Goal: Information Seeking & Learning: Check status

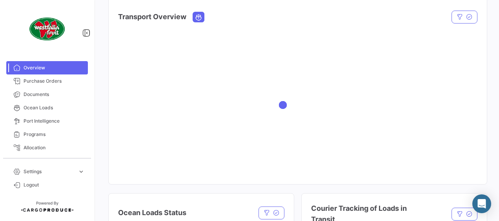
scroll to position [122, 0]
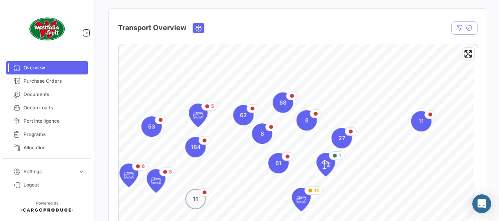
drag, startPoint x: 205, startPoint y: 201, endPoint x: 184, endPoint y: 200, distance: 20.4
click at [185, 200] on div "11" at bounding box center [195, 199] width 20 height 20
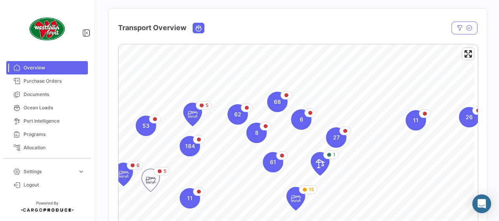
click at [148, 178] on icon "Map marker" at bounding box center [150, 180] width 11 height 16
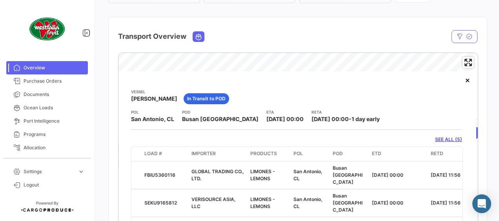
drag, startPoint x: 281, startPoint y: 87, endPoint x: 250, endPoint y: 89, distance: 31.8
click at [250, 89] on div "Vessel KOTA [PERSON_NAME] In Transit to POD" at bounding box center [296, 99] width 331 height 20
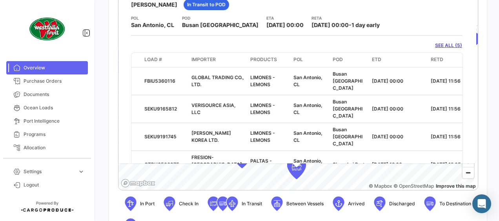
scroll to position [14, 0]
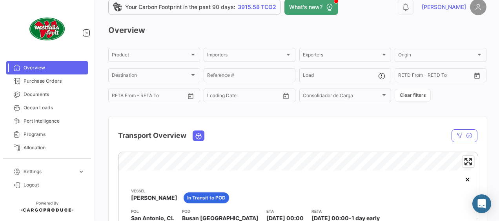
click at [65, 69] on span "Overview" at bounding box center [54, 67] width 61 height 7
click at [252, 131] on div "Transport Overview" at bounding box center [243, 136] width 251 height 20
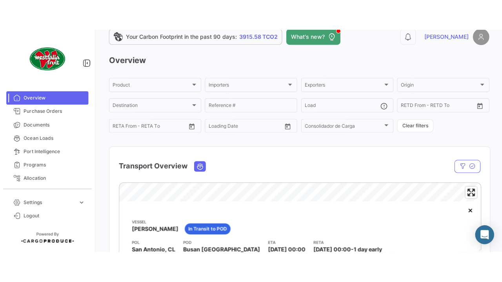
scroll to position [29, 0]
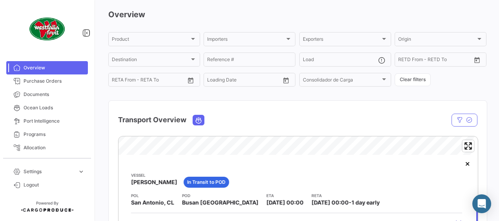
click at [55, 70] on span "Overview" at bounding box center [54, 67] width 61 height 7
click at [464, 145] on span "Enter fullscreen" at bounding box center [467, 145] width 11 height 11
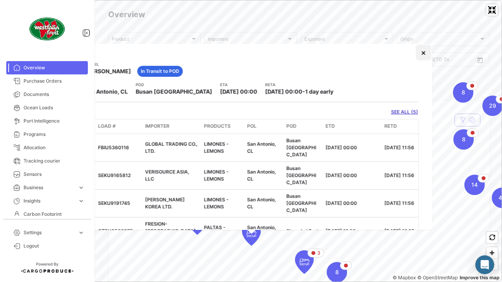
click at [419, 56] on button "×" at bounding box center [424, 53] width 16 height 16
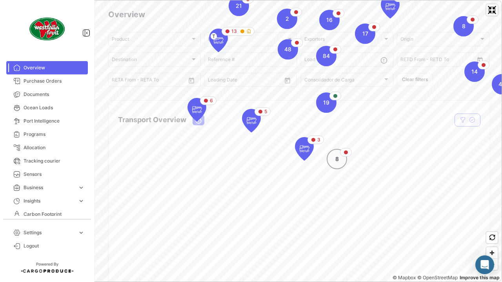
click at [334, 158] on div "8" at bounding box center [337, 159] width 20 height 20
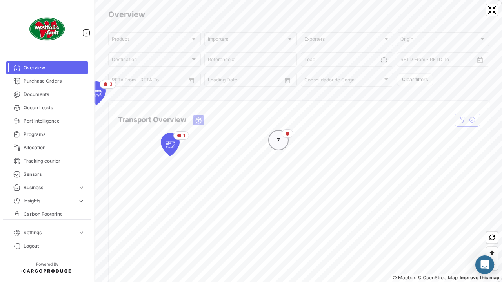
click at [283, 138] on div "7" at bounding box center [278, 140] width 20 height 20
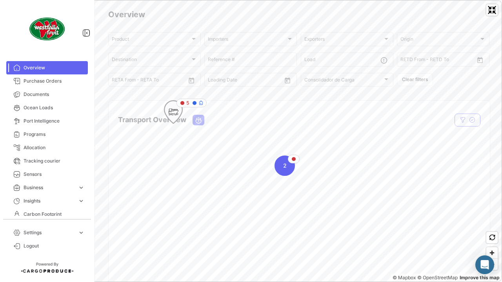
click at [176, 115] on icon "Map marker" at bounding box center [173, 112] width 11 height 16
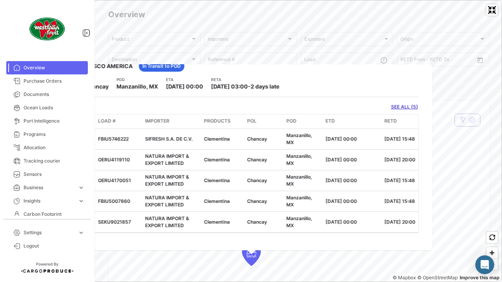
scroll to position [0, 0]
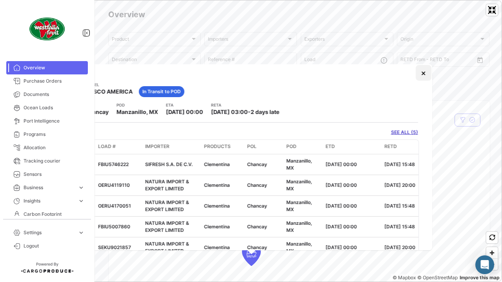
click at [418, 74] on button "×" at bounding box center [424, 73] width 16 height 16
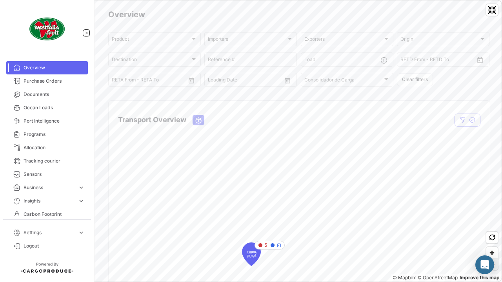
click at [491, 221] on span "Zoom out" at bounding box center [491, 264] width 11 height 11
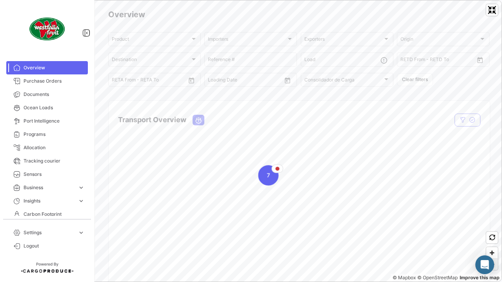
click at [491, 221] on span "Zoom out" at bounding box center [491, 264] width 11 height 11
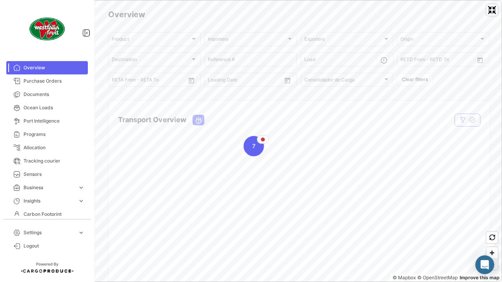
click at [491, 221] on span "Zoom out" at bounding box center [491, 264] width 11 height 11
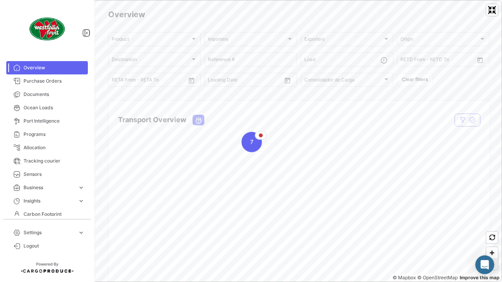
click at [491, 221] on span "Zoom out" at bounding box center [491, 264] width 11 height 11
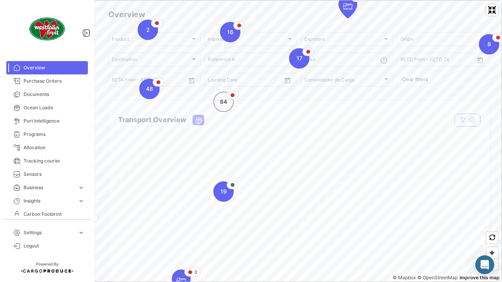
click at [227, 107] on div "84" at bounding box center [223, 102] width 20 height 20
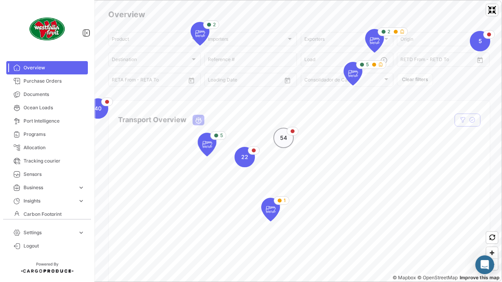
click at [286, 140] on span "54" at bounding box center [283, 138] width 7 height 8
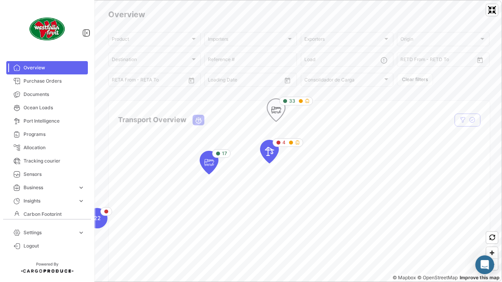
click at [278, 114] on icon "Map marker" at bounding box center [275, 110] width 11 height 16
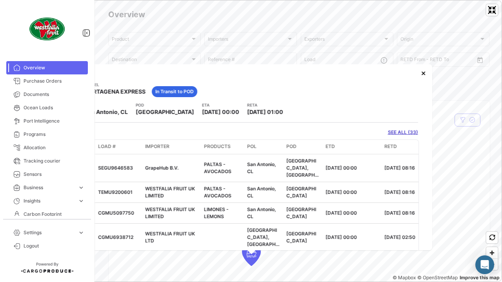
click at [388, 130] on link "SEE ALL (33)" at bounding box center [403, 132] width 30 height 7
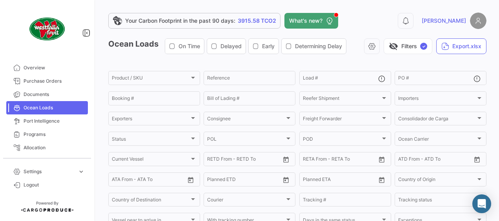
click at [212, 64] on app-list-header "Ocean Loads On Time Delayed Early Determining Delay visibility_off Filters ✓ Ex…" at bounding box center [297, 173] width 378 height 271
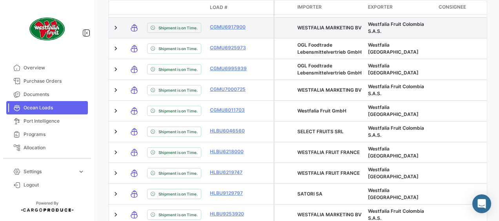
scroll to position [376, 0]
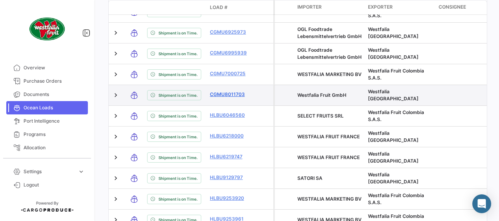
click at [229, 98] on link "CGMU8011703" at bounding box center [230, 94] width 41 height 7
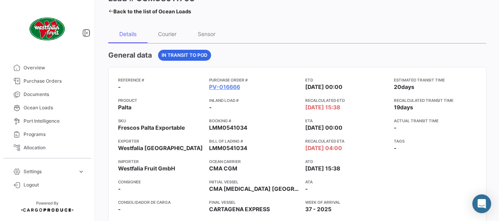
scroll to position [47, 0]
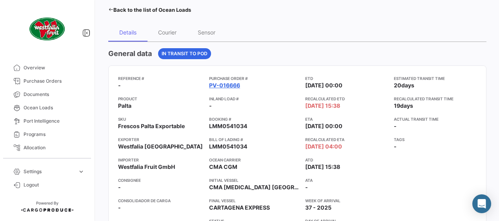
click at [229, 85] on link "PV-016666" at bounding box center [224, 86] width 31 height 8
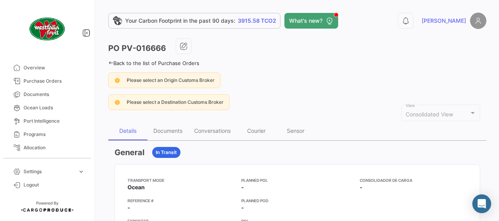
click at [271, 83] on div "Please select an Origin Customs Broker" at bounding box center [297, 81] width 378 height 16
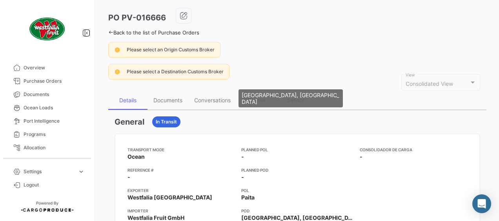
scroll to position [31, 0]
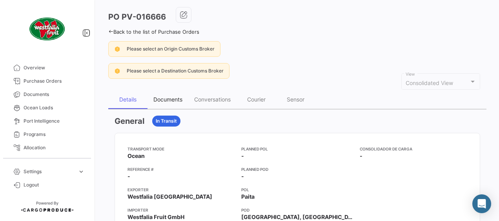
click at [174, 97] on div "Documents" at bounding box center [167, 99] width 29 height 7
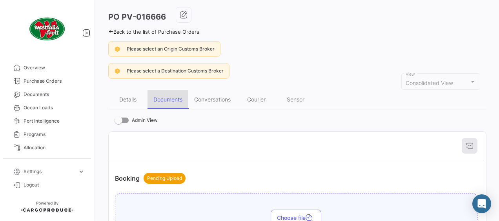
scroll to position [0, 0]
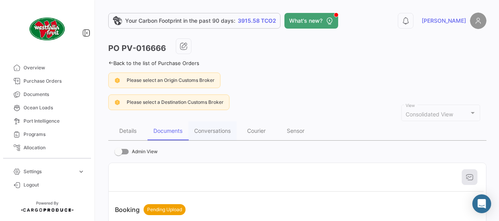
click at [249, 88] on app-po-view-alerts "Please select an Origin Customs Broker Please select a Destination Customs Brok…" at bounding box center [297, 92] width 378 height 38
click at [112, 64] on icon at bounding box center [110, 62] width 5 height 5
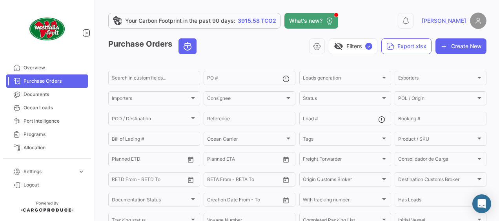
click at [287, 49] on div "visibility_off Filters ✓ Export.xlsx Create New" at bounding box center [344, 46] width 283 height 16
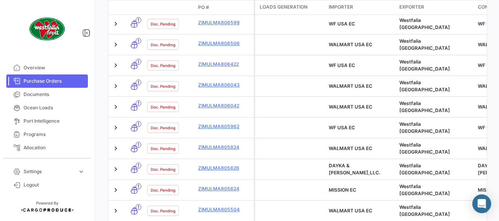
scroll to position [308, 0]
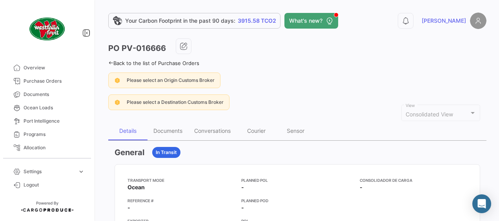
click at [252, 91] on app-po-view-alerts "Please select an Origin Customs Broker Please select a Destination Customs Brok…" at bounding box center [297, 92] width 378 height 38
click at [132, 131] on div "Details" at bounding box center [127, 130] width 17 height 7
click at [50, 79] on span "Purchase Orders" at bounding box center [54, 81] width 61 height 7
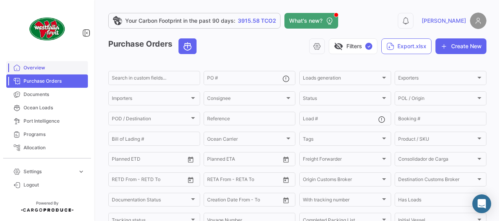
click at [43, 70] on span "Overview" at bounding box center [54, 67] width 61 height 7
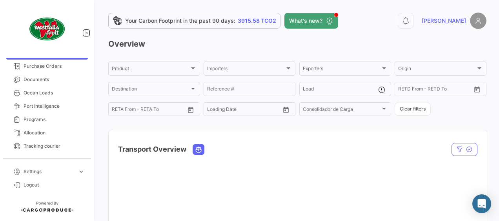
scroll to position [16, 0]
click at [205, 155] on div "Transport Overview" at bounding box center [243, 150] width 251 height 20
drag, startPoint x: 426, startPoint y: 164, endPoint x: 443, endPoint y: 145, distance: 24.7
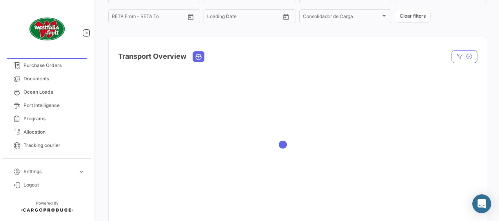
scroll to position [94, 0]
click at [441, 94] on div at bounding box center [298, 143] width 378 height 157
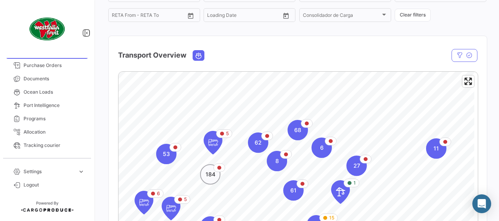
click at [212, 175] on span "184" at bounding box center [210, 175] width 10 height 8
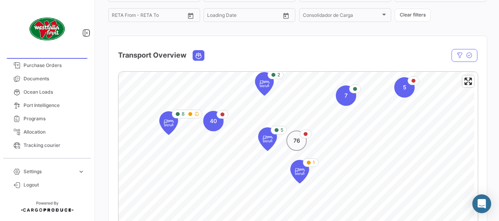
click at [294, 143] on span "76" at bounding box center [296, 141] width 7 height 8
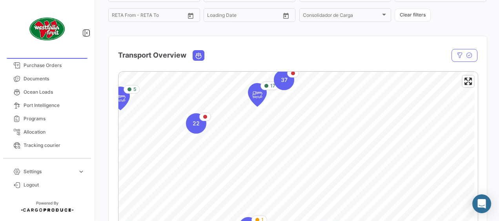
click at [240, 56] on mat-card "Transport Overview In Transit Status Vessel Vessel Load Group by * PO # Clear f…" at bounding box center [297, 198] width 379 height 325
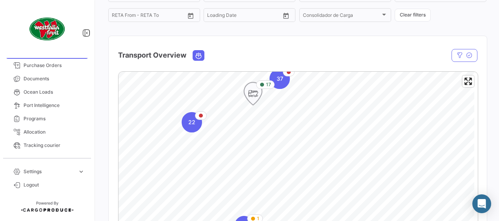
click at [252, 91] on icon "Map marker" at bounding box center [252, 93] width 11 height 16
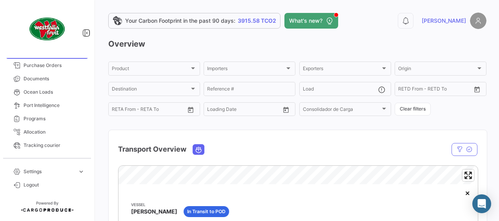
click at [248, 41] on h3 "Overview" at bounding box center [297, 43] width 378 height 11
click at [39, 67] on span "Purchase Orders" at bounding box center [54, 65] width 61 height 7
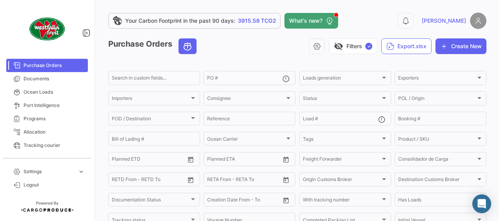
click at [221, 50] on div "visibility_off Filters ✓ Export.xlsx Create New" at bounding box center [344, 46] width 283 height 16
click at [226, 45] on div "visibility_off Filters ✓ Export.xlsx Create New" at bounding box center [344, 46] width 283 height 16
click at [45, 80] on span "Documents" at bounding box center [54, 78] width 61 height 7
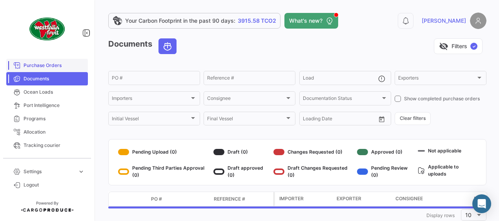
click at [42, 64] on span "Purchase Orders" at bounding box center [54, 65] width 61 height 7
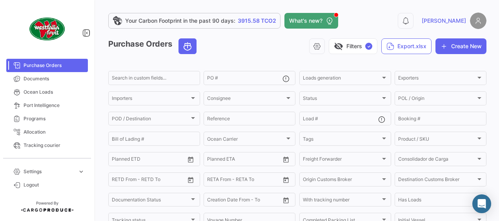
click at [239, 53] on div "visibility_off Filters ✓ Export.xlsx Create New" at bounding box center [344, 46] width 283 height 16
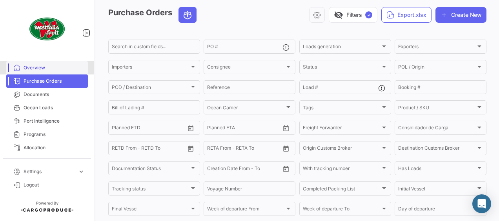
click at [52, 65] on span "Overview" at bounding box center [54, 67] width 61 height 7
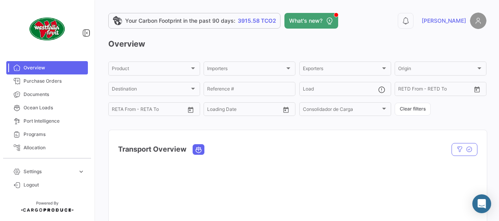
click at [307, 154] on div "Transport Overview" at bounding box center [243, 150] width 251 height 20
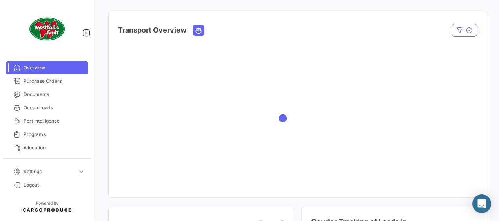
scroll to position [122, 0]
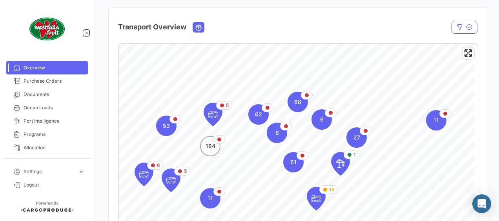
click at [210, 150] on span "184" at bounding box center [210, 146] width 10 height 8
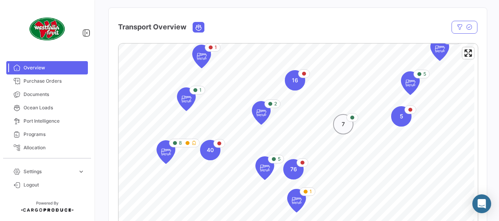
click at [343, 130] on div "7" at bounding box center [343, 124] width 20 height 20
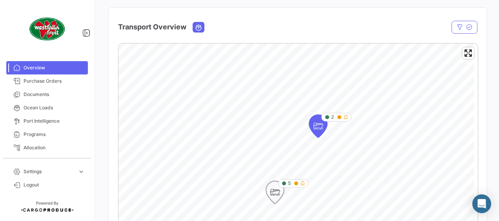
click at [272, 195] on icon "Map marker" at bounding box center [274, 192] width 11 height 16
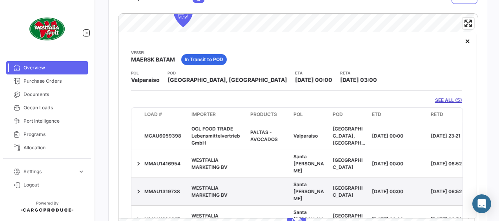
scroll to position [151, 0]
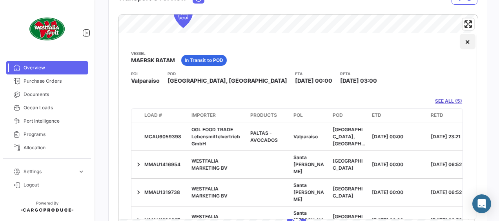
click at [459, 44] on button "×" at bounding box center [467, 42] width 16 height 16
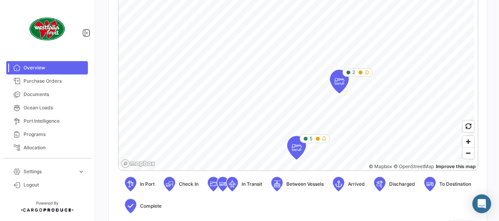
scroll to position [230, 0]
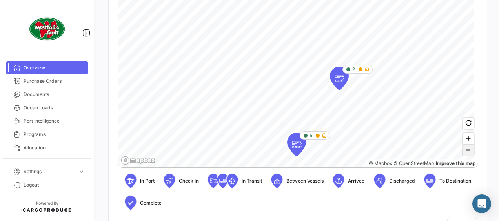
click at [462, 149] on span "Zoom out" at bounding box center [467, 150] width 11 height 11
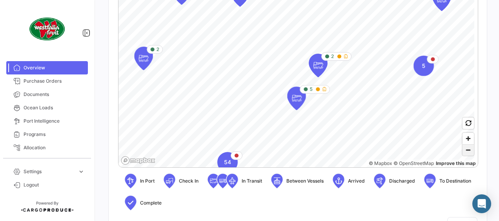
click at [462, 149] on span "Zoom out" at bounding box center [467, 150] width 11 height 11
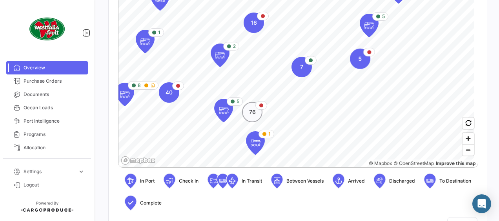
click at [256, 115] on div "76" at bounding box center [252, 112] width 20 height 20
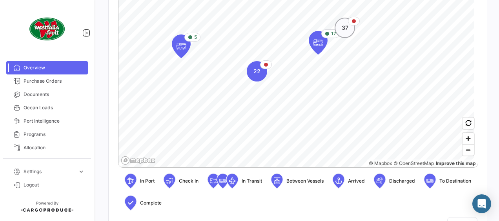
click at [345, 29] on span "37" at bounding box center [344, 28] width 7 height 8
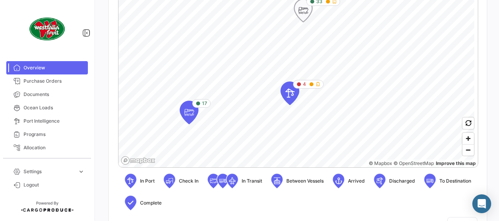
click at [300, 11] on icon "Map marker" at bounding box center [303, 10] width 11 height 16
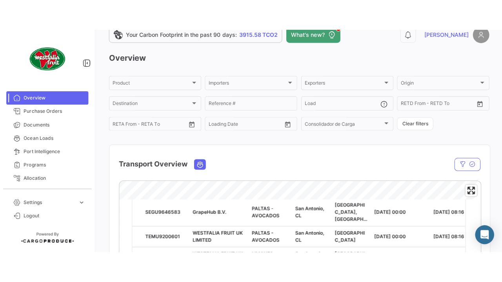
scroll to position [125, 0]
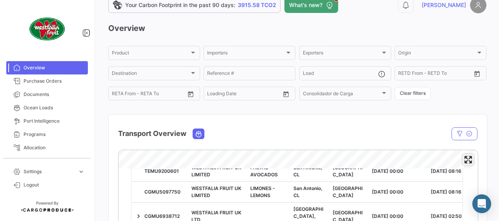
click at [463, 159] on span "Enter fullscreen" at bounding box center [467, 159] width 11 height 11
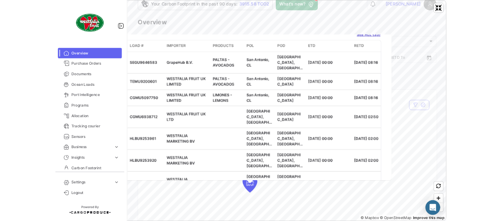
scroll to position [0, 0]
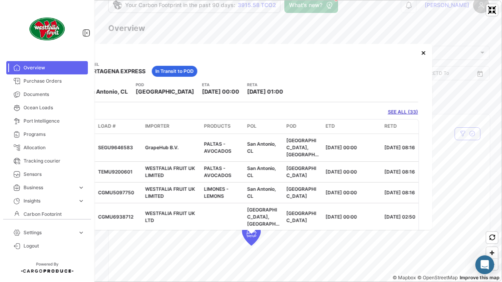
click at [396, 110] on link "SEE ALL (33)" at bounding box center [403, 112] width 30 height 7
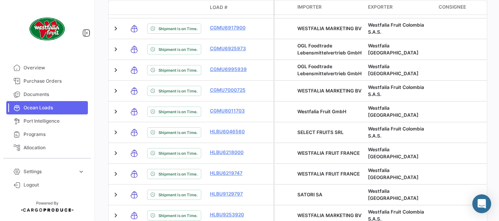
scroll to position [376, 0]
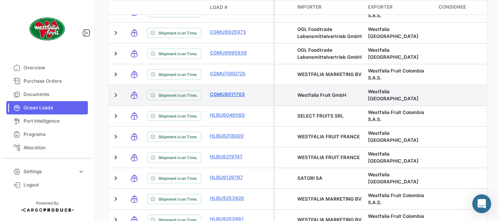
click at [228, 97] on link "CGMU8011703" at bounding box center [230, 94] width 41 height 7
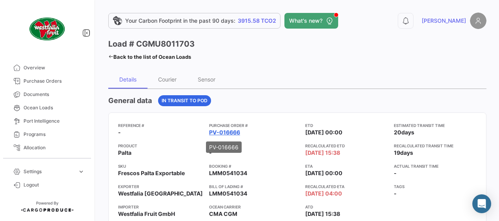
click at [225, 129] on link "PV-016666" at bounding box center [224, 133] width 31 height 8
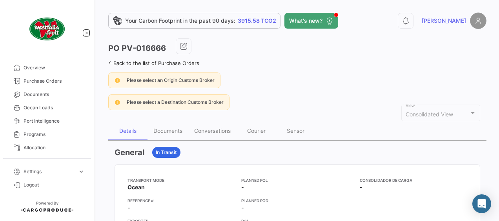
scroll to position [16, 0]
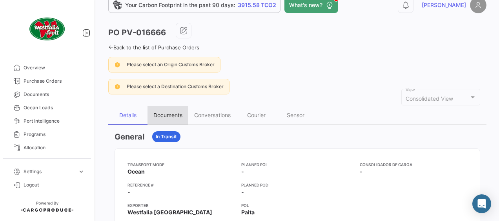
click at [171, 115] on div "Documents" at bounding box center [167, 115] width 29 height 7
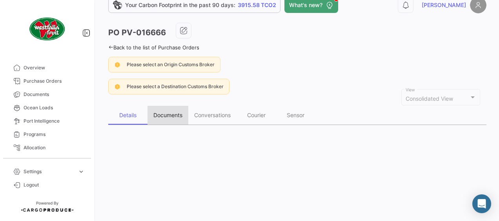
scroll to position [0, 0]
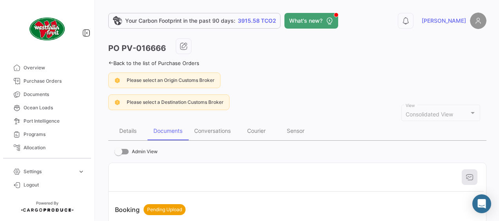
click at [281, 76] on div "Please select an Origin Customs Broker" at bounding box center [297, 81] width 378 height 16
click at [125, 62] on link "Back to the list of Purchase Orders" at bounding box center [153, 63] width 91 height 6
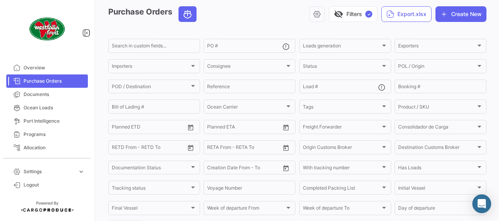
scroll to position [31, 0]
drag, startPoint x: 49, startPoint y: 67, endPoint x: 97, endPoint y: 67, distance: 48.6
click at [49, 67] on span "Overview" at bounding box center [54, 67] width 61 height 7
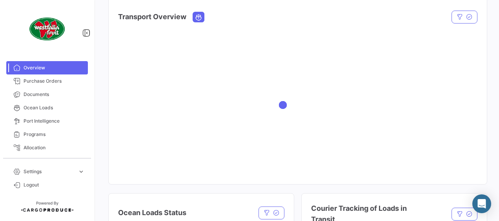
scroll to position [131, 0]
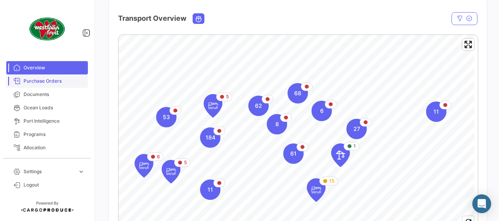
click at [38, 84] on span "Purchase Orders" at bounding box center [54, 81] width 61 height 7
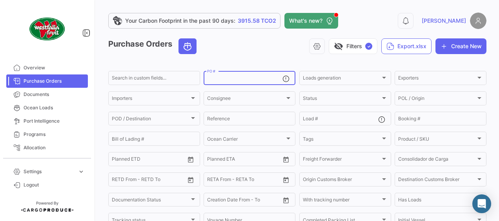
click at [236, 79] on input "PO #" at bounding box center [244, 78] width 75 height 5
type input "3314"
click at [245, 58] on div "Purchase Orders visibility_off Filters ✓ Export.xlsx Create New" at bounding box center [297, 49] width 378 height 22
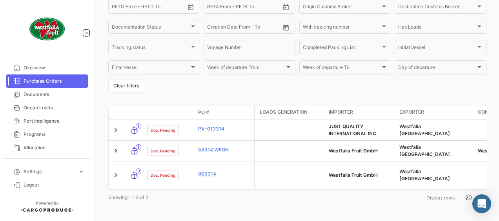
scroll to position [173, 0]
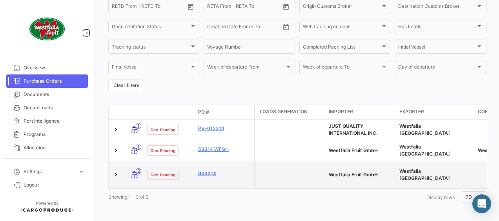
click at [210, 170] on link "003314" at bounding box center [224, 173] width 53 height 7
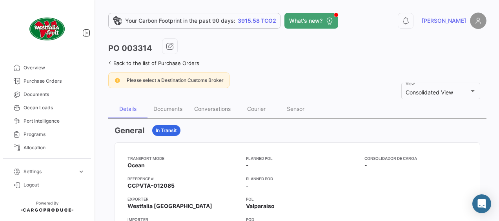
click at [246, 86] on div "Please select a Destination Customs Broker" at bounding box center [297, 81] width 378 height 16
click at [169, 108] on div "Documents" at bounding box center [167, 108] width 29 height 7
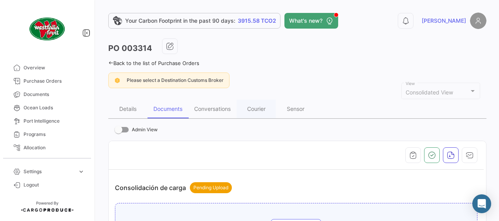
click at [269, 66] on div "Back to the list of Purchase Orders" at bounding box center [297, 62] width 378 height 8
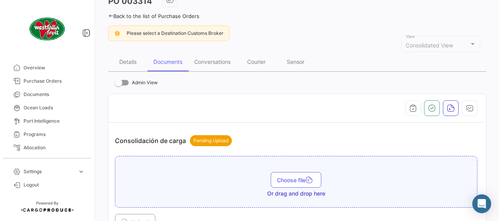
scroll to position [31, 0]
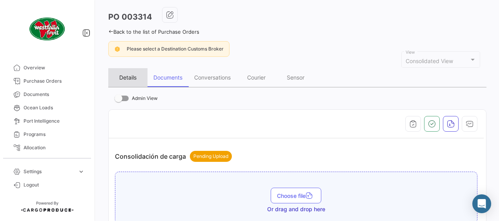
click at [127, 72] on div "Details" at bounding box center [127, 77] width 39 height 19
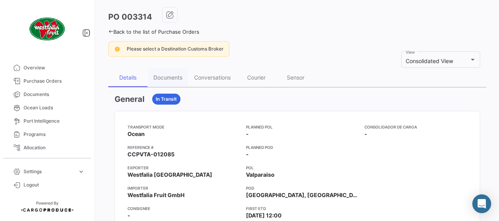
click at [356, 167] on div "Transport mode Ocean Reference # CCPVTA-012085 Exporter Westfalia [GEOGRAPHIC_D…" at bounding box center [296, 205] width 339 height 163
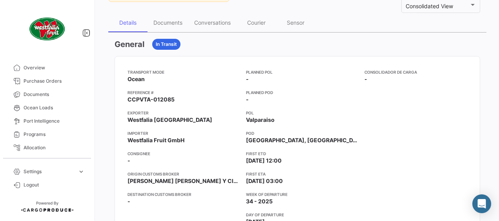
scroll to position [0, 0]
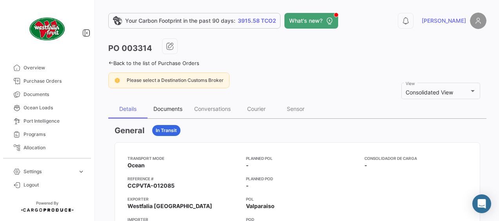
click at [172, 107] on div "Documents" at bounding box center [167, 108] width 29 height 7
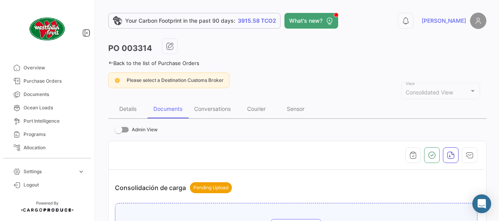
click at [238, 82] on div "Please select a Destination Customs Broker" at bounding box center [297, 81] width 378 height 16
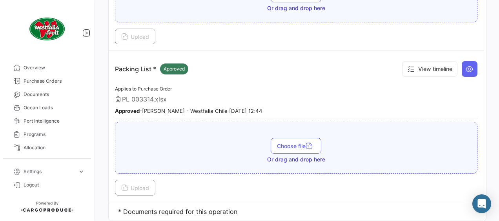
scroll to position [374, 0]
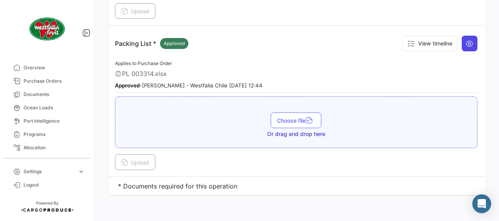
click at [461, 40] on button at bounding box center [469, 44] width 16 height 16
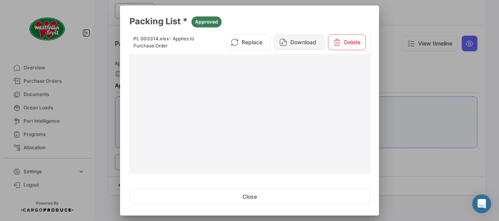
click at [289, 45] on button "Download" at bounding box center [299, 42] width 50 height 16
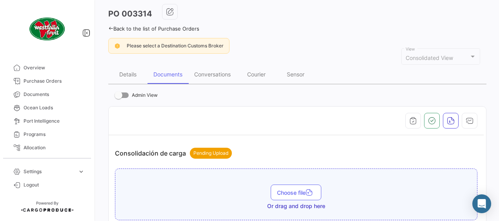
scroll to position [0, 0]
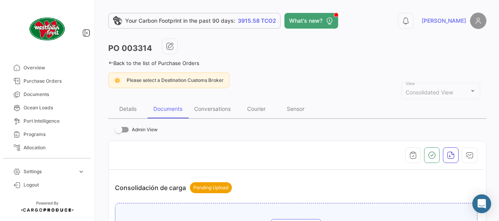
click at [125, 64] on link "Back to the list of Purchase Orders" at bounding box center [153, 63] width 91 height 6
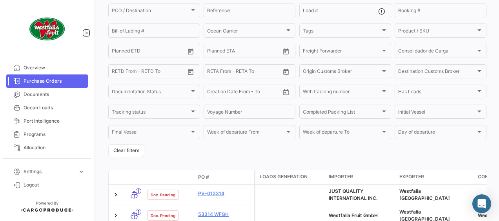
scroll to position [173, 0]
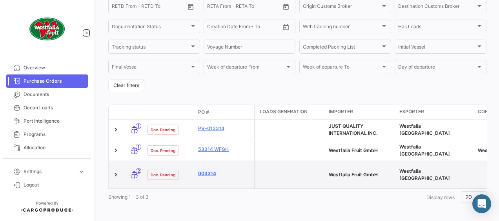
click at [205, 171] on link "003314" at bounding box center [224, 173] width 53 height 7
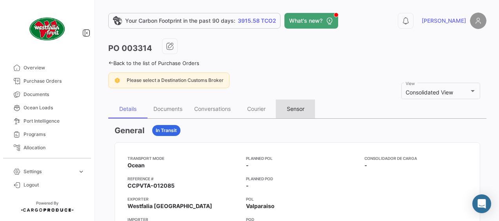
click at [301, 111] on div "Sensor" at bounding box center [296, 108] width 18 height 7
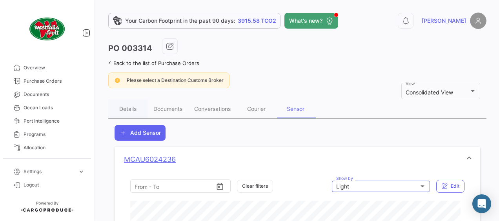
click at [400, 161] on mat-panel-title "MCAU6024236" at bounding box center [292, 159] width 337 height 8
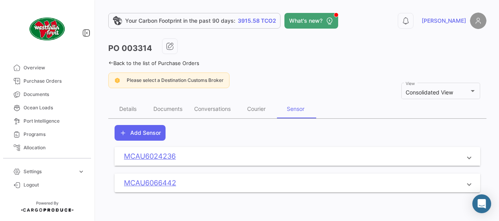
click at [162, 154] on link "MCAU6024236" at bounding box center [150, 156] width 52 height 8
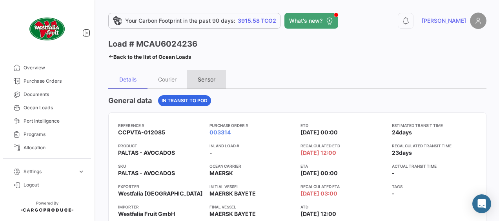
click at [209, 82] on div "Sensor" at bounding box center [207, 79] width 18 height 7
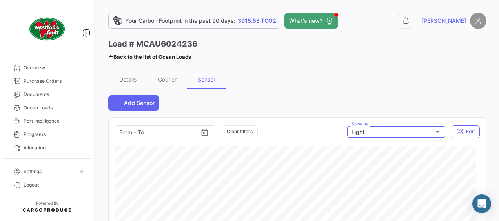
click at [298, 111] on mat-accordion "Add Sensor ETD From – From - To Clear filters Light Show by Edit" at bounding box center [297, 202] width 378 height 214
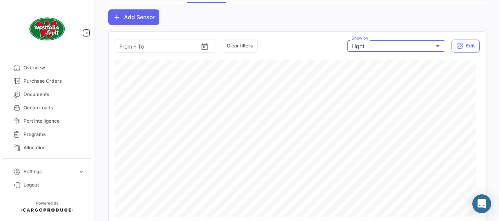
scroll to position [94, 0]
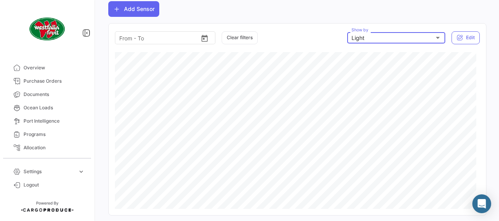
click at [435, 38] on div at bounding box center [437, 37] width 7 height 6
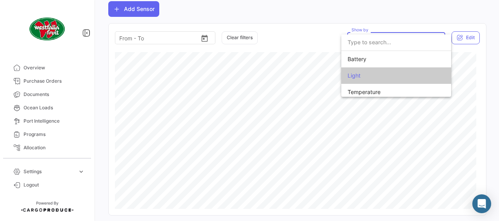
scroll to position [3, 0]
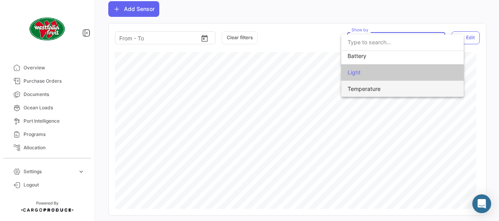
click at [381, 95] on span "Temperature" at bounding box center [402, 89] width 110 height 16
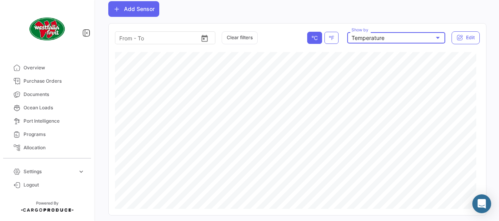
click at [256, 22] on mat-accordion "Add Sensor ETD From – From - To Clear filters °C °F Temperature Show by Edit [D…" at bounding box center [297, 108] width 378 height 214
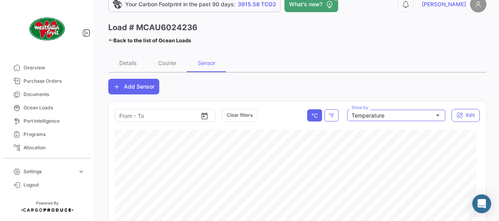
scroll to position [13, 0]
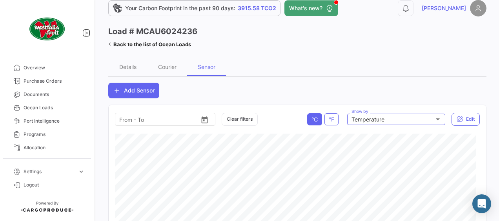
click at [117, 44] on link "Back to the list of Ocean Loads" at bounding box center [149, 44] width 83 height 11
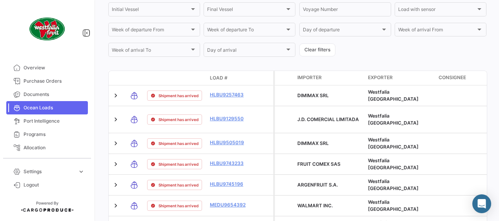
scroll to position [345, 0]
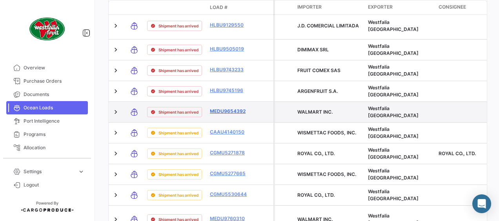
click at [223, 115] on link "MEDU9654392" at bounding box center [230, 111] width 41 height 7
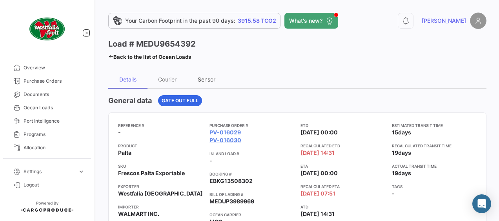
click at [213, 82] on div "Sensor" at bounding box center [207, 79] width 18 height 7
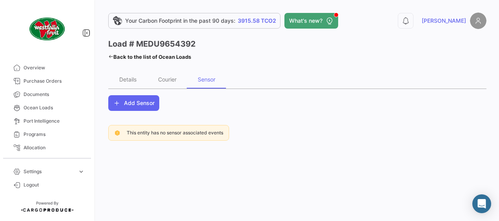
click at [110, 57] on icon at bounding box center [110, 56] width 5 height 5
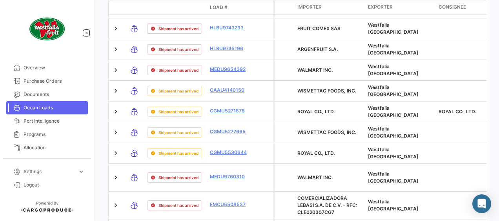
scroll to position [423, 0]
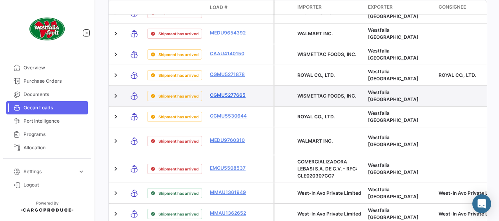
click at [220, 96] on link "CGMU5277665" at bounding box center [230, 95] width 41 height 7
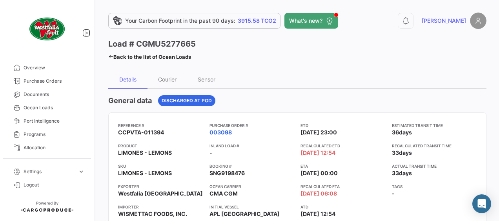
click at [217, 132] on link "003098" at bounding box center [220, 133] width 22 height 8
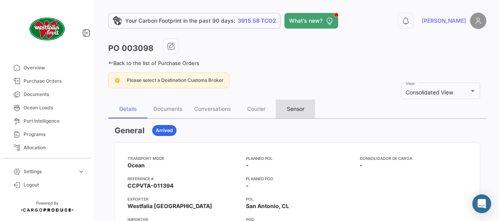
click at [294, 107] on div "Sensor" at bounding box center [296, 108] width 18 height 7
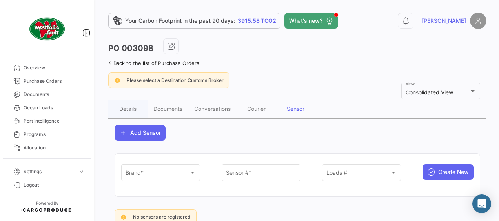
click at [306, 70] on div "PO 003098 Back to the list of Purchase Orders Please select a Destination Custo…" at bounding box center [297, 134] width 378 height 193
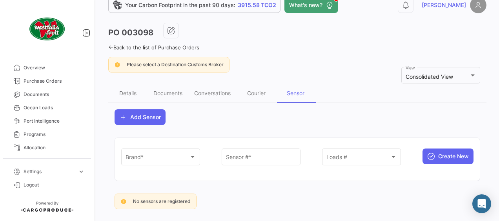
scroll to position [27, 0]
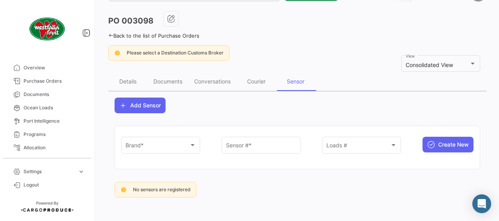
click at [111, 35] on icon at bounding box center [110, 35] width 5 height 5
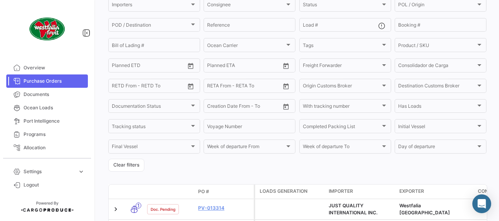
scroll to position [173, 0]
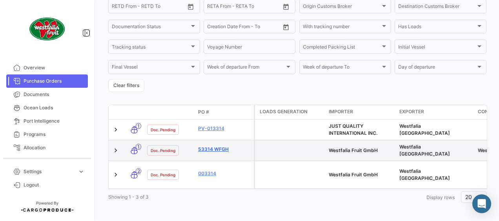
click at [207, 148] on link "53314 WFGH" at bounding box center [224, 149] width 53 height 7
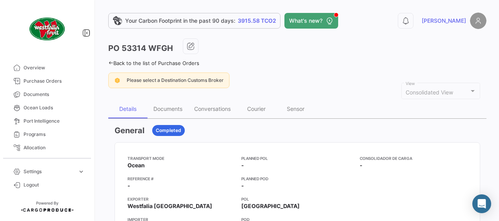
click at [118, 64] on link "Back to the list of Purchase Orders" at bounding box center [153, 63] width 91 height 6
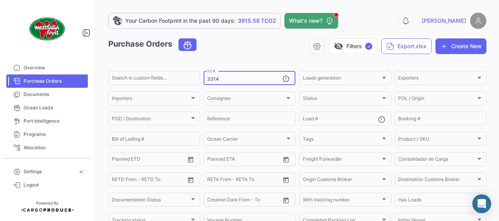
click at [245, 70] on div "3314 PO #" at bounding box center [244, 77] width 75 height 15
click at [251, 45] on div "visibility_off Filters ✓ Export.xlsx Create New" at bounding box center [344, 46] width 283 height 16
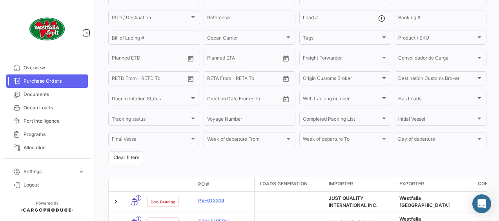
scroll to position [173, 0]
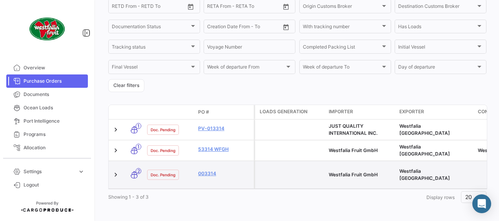
click at [203, 163] on datatable-body-cell "003314" at bounding box center [224, 174] width 59 height 27
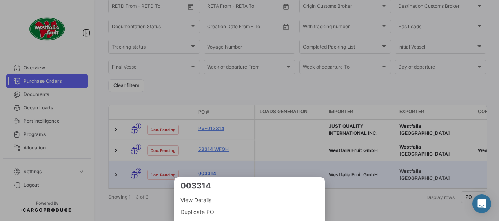
drag, startPoint x: 203, startPoint y: 170, endPoint x: 200, endPoint y: 168, distance: 4.2
click at [200, 168] on div at bounding box center [249, 110] width 499 height 221
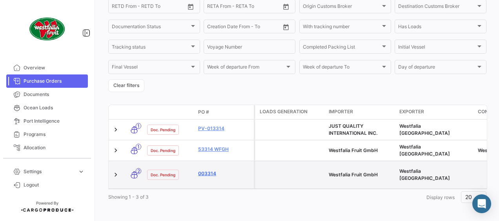
click at [203, 170] on link "003314" at bounding box center [224, 173] width 53 height 7
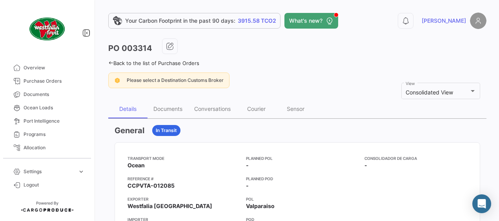
click at [201, 161] on app-card-info-value "Ocean" at bounding box center [183, 165] width 112 height 8
click at [171, 105] on div "Documents" at bounding box center [167, 108] width 29 height 7
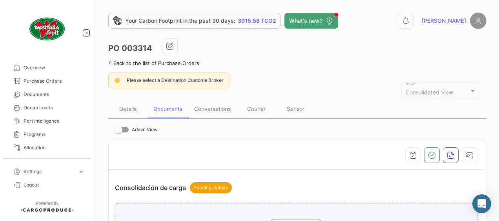
click at [174, 64] on link "Back to the list of Purchase Orders" at bounding box center [153, 63] width 91 height 6
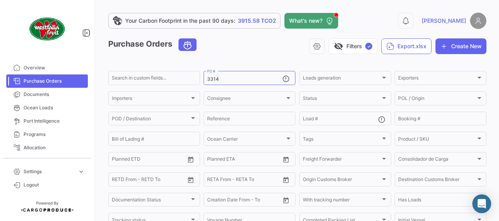
click at [174, 64] on app-list-header "Purchase Orders visibility_off Filters ✓ Export.xlsx Create New Search in custo…" at bounding box center [297, 151] width 378 height 227
click at [241, 83] on div "3314 PO #" at bounding box center [244, 77] width 75 height 15
click at [142, 53] on div "Purchase Orders visibility_off Filters ✓ Export.xlsx Create New" at bounding box center [297, 49] width 378 height 22
click at [365, 45] on span "✓" at bounding box center [368, 46] width 7 height 7
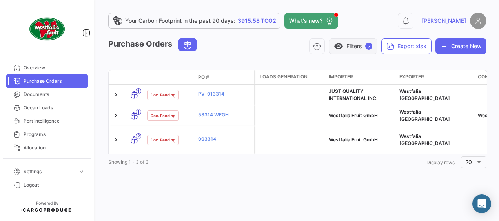
click at [362, 45] on button "visibility Filters ✓" at bounding box center [352, 46] width 49 height 16
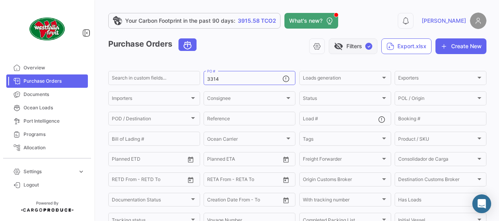
click at [365, 45] on span "✓" at bounding box center [368, 46] width 7 height 7
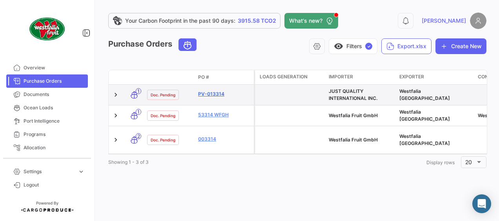
click at [213, 95] on link "PV-013314" at bounding box center [224, 94] width 53 height 7
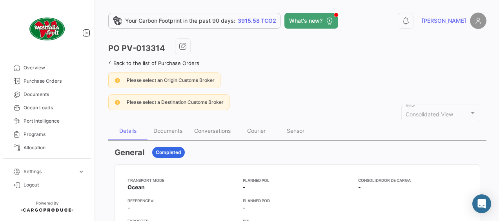
click at [130, 129] on div "Details" at bounding box center [127, 130] width 17 height 7
click at [164, 132] on div "Documents" at bounding box center [167, 130] width 29 height 7
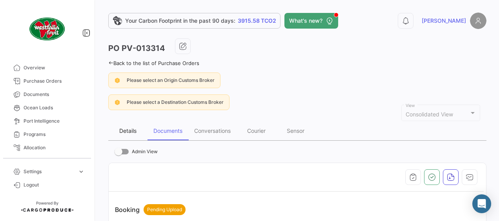
click at [131, 130] on div "Details" at bounding box center [127, 130] width 17 height 7
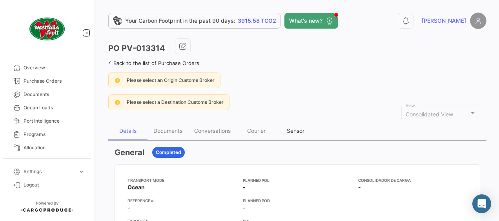
click at [298, 130] on div "Sensor" at bounding box center [296, 130] width 18 height 7
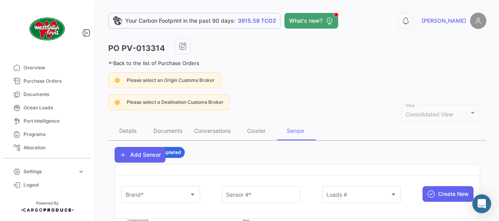
click at [299, 85] on div "Please select an Origin Customs Broker" at bounding box center [297, 81] width 378 height 16
click at [109, 60] on icon at bounding box center [110, 62] width 5 height 5
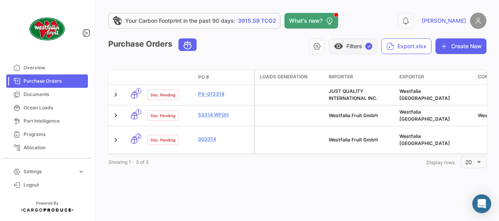
click at [352, 44] on button "visibility Filters ✓" at bounding box center [352, 46] width 49 height 16
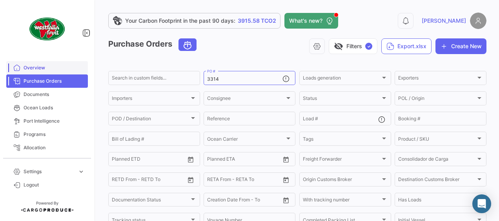
click at [71, 70] on span "Overview" at bounding box center [54, 67] width 61 height 7
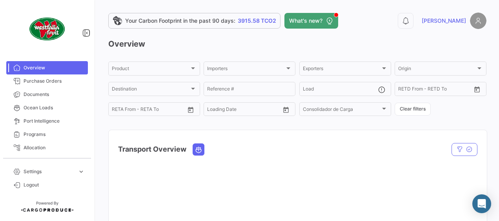
click at [249, 51] on div "Overview Product Product Importers Importers Exporters Exporters Origin Origin …" at bounding box center [297, 177] width 378 height 278
click at [63, 79] on span "Purchase Orders" at bounding box center [54, 81] width 61 height 7
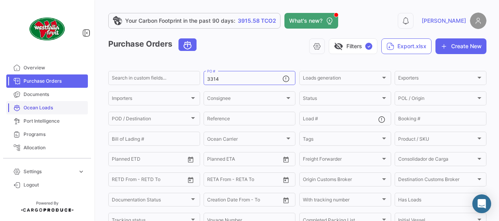
click at [56, 106] on span "Ocean Loads" at bounding box center [54, 107] width 61 height 7
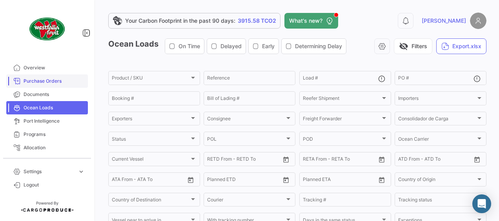
click at [60, 83] on span "Purchase Orders" at bounding box center [54, 81] width 61 height 7
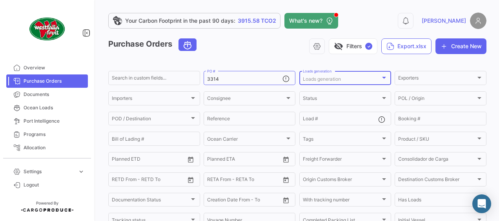
click at [384, 82] on div "Loads generation" at bounding box center [345, 78] width 85 height 5
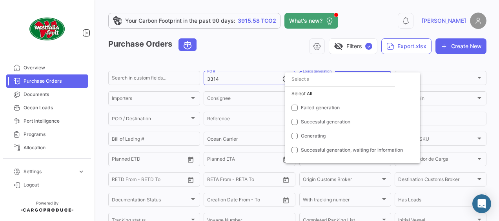
click at [261, 54] on div at bounding box center [249, 110] width 499 height 221
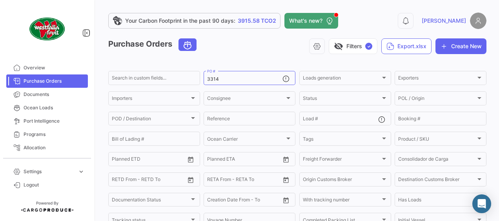
click at [254, 50] on div "visibility_off Filters ✓ Export.xlsx Create New" at bounding box center [344, 46] width 283 height 16
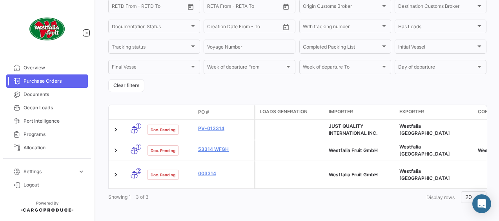
scroll to position [173, 0]
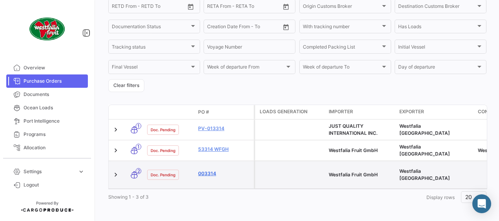
click at [203, 170] on link "003314" at bounding box center [224, 173] width 53 height 7
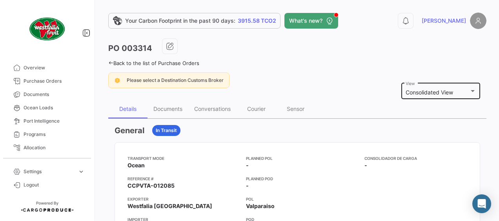
click at [469, 93] on div at bounding box center [472, 91] width 7 height 6
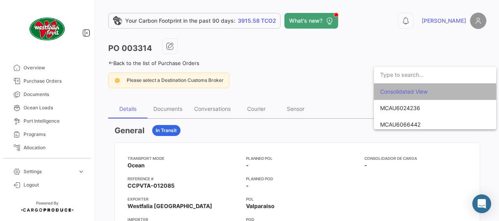
click at [466, 93] on span "Consolidated View" at bounding box center [435, 91] width 110 height 16
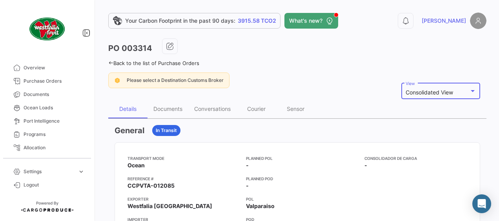
click at [350, 50] on div "PO 003314" at bounding box center [297, 48] width 378 height 20
click at [167, 49] on icon "button" at bounding box center [170, 46] width 8 height 8
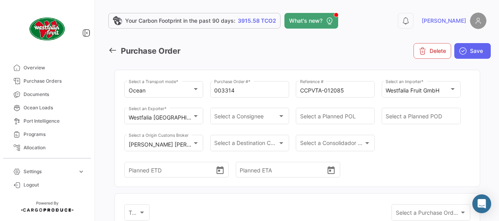
click at [113, 52] on icon at bounding box center [112, 50] width 9 height 9
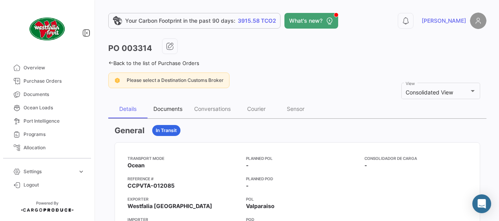
click at [165, 105] on div "Documents" at bounding box center [167, 108] width 29 height 7
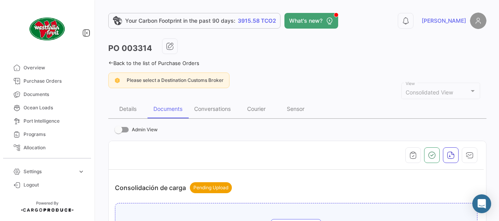
click at [112, 64] on icon at bounding box center [110, 62] width 5 height 5
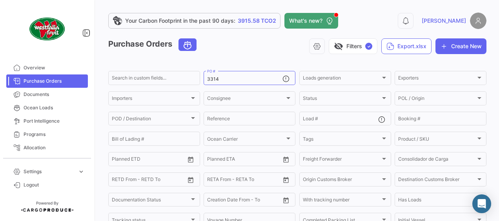
click at [152, 61] on app-list-header "Purchase Orders visibility_off Filters ✓ Export.xlsx Create New Search in custo…" at bounding box center [297, 151] width 378 height 227
click at [59, 69] on span "Overview" at bounding box center [54, 67] width 61 height 7
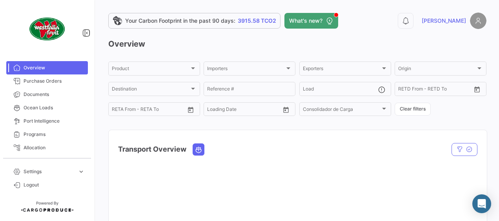
click at [190, 51] on div "Overview Product Product Importers Importers Exporters Exporters Origin Origin …" at bounding box center [297, 177] width 378 height 278
click at [256, 94] on div "Reference #" at bounding box center [249, 88] width 85 height 15
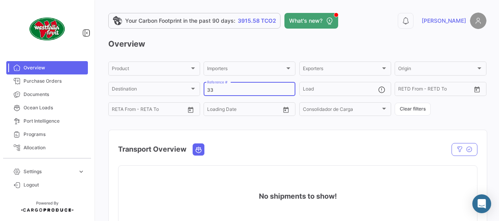
type input "3"
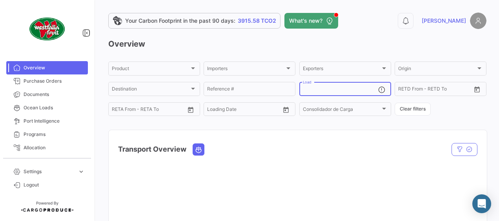
click at [317, 91] on input "Load" at bounding box center [340, 89] width 75 height 5
click at [35, 96] on span "Documents" at bounding box center [54, 94] width 61 height 7
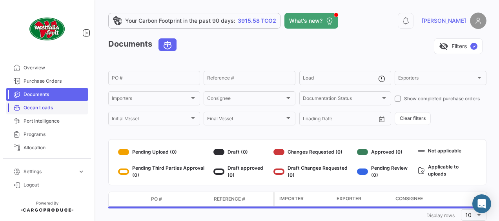
click at [37, 109] on span "Ocean Loads" at bounding box center [54, 107] width 61 height 7
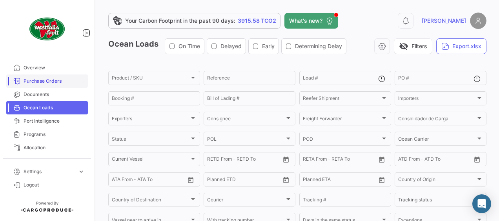
click at [56, 78] on span "Purchase Orders" at bounding box center [54, 81] width 61 height 7
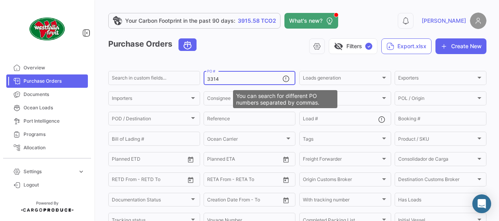
click at [286, 78] on mat-icon at bounding box center [286, 79] width 9 height 9
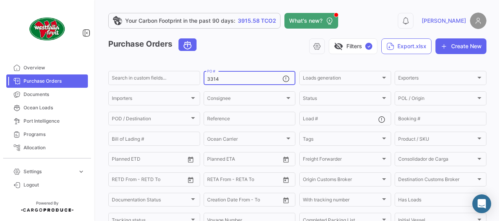
click at [245, 58] on div "Purchase Orders visibility_off Filters ✓ Export.xlsx Create New" at bounding box center [297, 49] width 378 height 22
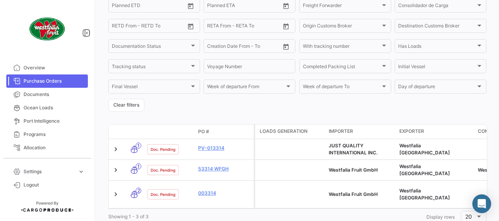
scroll to position [173, 0]
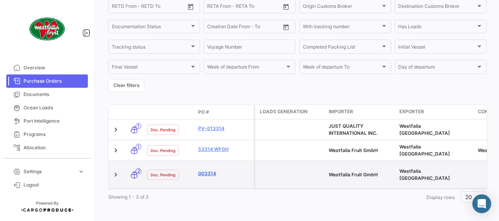
click at [207, 170] on link "003314" at bounding box center [224, 173] width 53 height 7
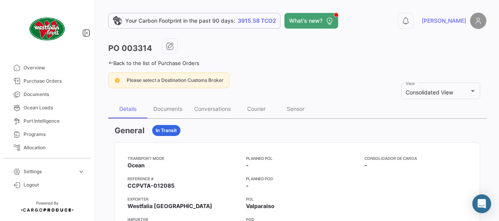
click at [122, 64] on link "Back to the list of Purchase Orders" at bounding box center [153, 63] width 91 height 6
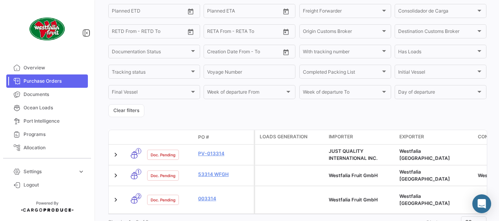
scroll to position [156, 0]
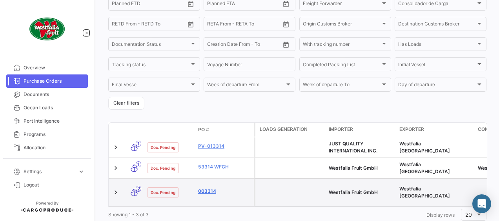
click at [207, 188] on link "003314" at bounding box center [224, 191] width 53 height 7
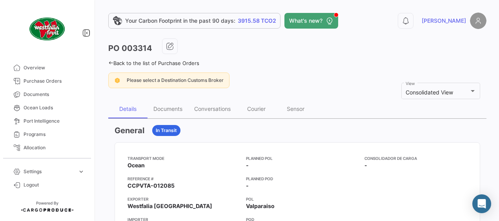
click at [132, 61] on link "Back to the list of Purchase Orders" at bounding box center [153, 63] width 91 height 6
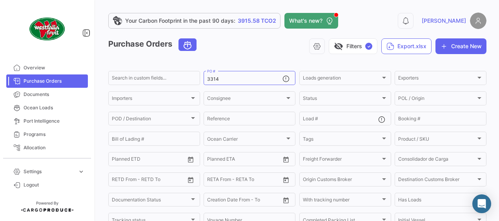
click at [234, 48] on div "visibility_off Filters ✓ Export.xlsx Create New" at bounding box center [344, 46] width 283 height 16
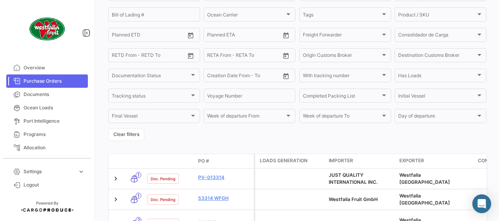
scroll to position [173, 0]
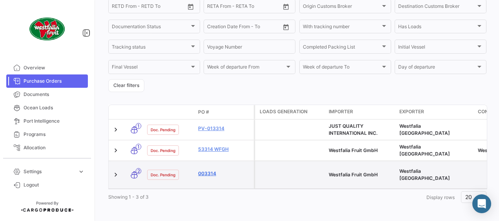
click at [209, 170] on link "003314" at bounding box center [224, 173] width 53 height 7
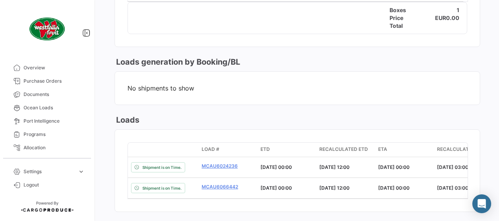
scroll to position [486, 0]
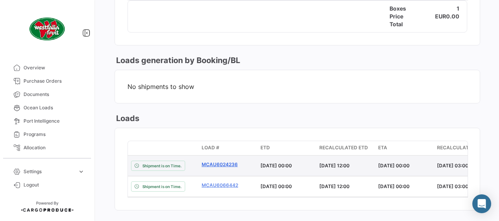
click at [223, 162] on link "MCAU6024236" at bounding box center [227, 164] width 53 height 7
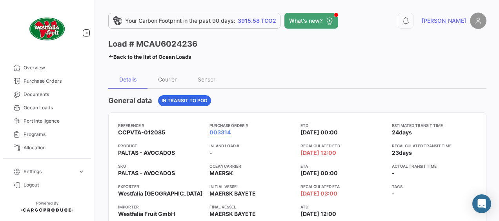
click at [285, 60] on div "Load # MCAU6024236 Back to the list of Ocean Loads" at bounding box center [202, 50] width 189 height 24
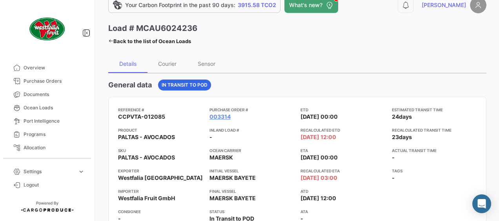
scroll to position [47, 0]
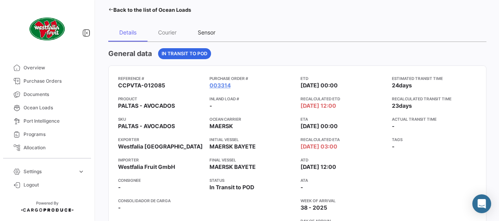
click at [205, 31] on div "Sensor" at bounding box center [207, 32] width 18 height 7
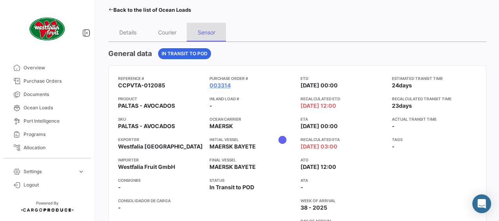
scroll to position [0, 0]
